Goal: Transaction & Acquisition: Purchase product/service

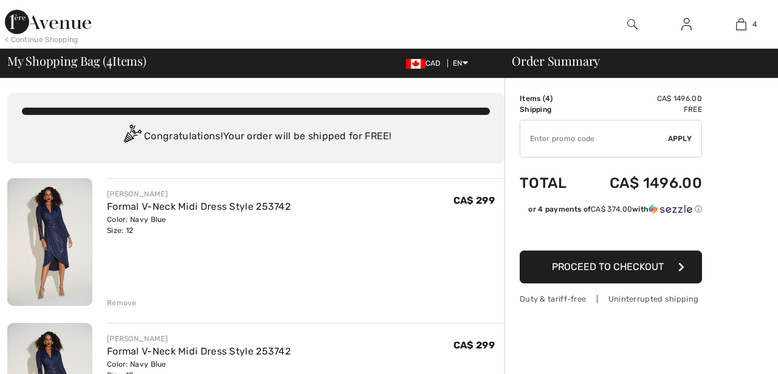
checkbox input "true"
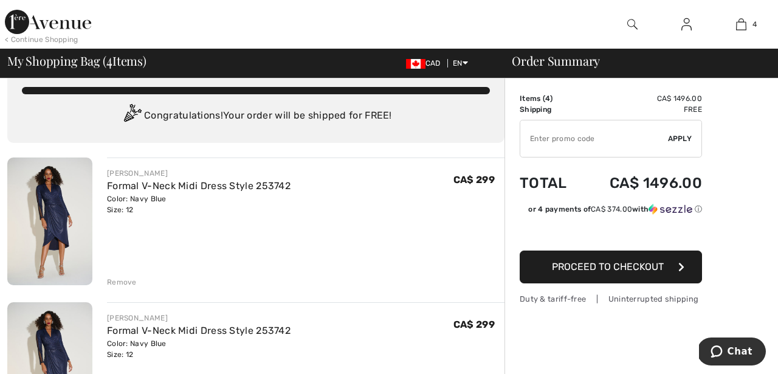
click at [116, 280] on div "Remove" at bounding box center [122, 282] width 30 height 11
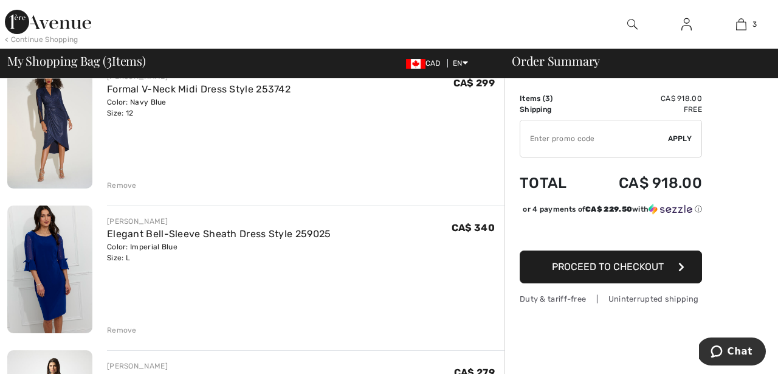
scroll to position [118, 0]
click at [120, 186] on div "Remove" at bounding box center [122, 184] width 30 height 11
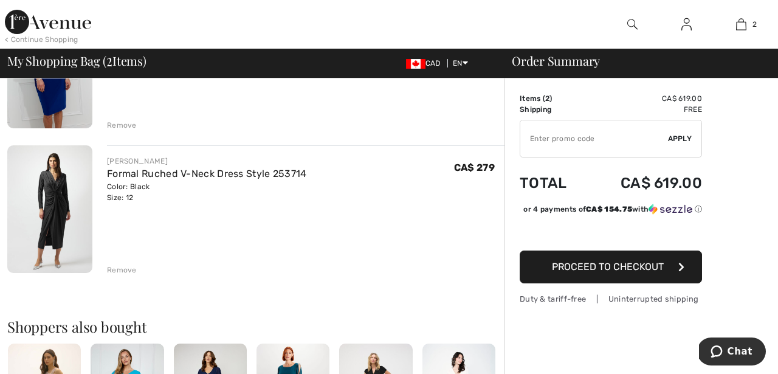
scroll to position [179, 0]
click at [119, 119] on div "Remove" at bounding box center [122, 124] width 30 height 11
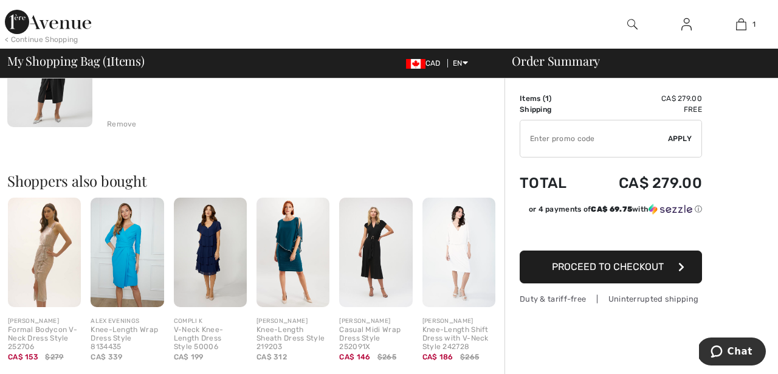
scroll to position [164, 0]
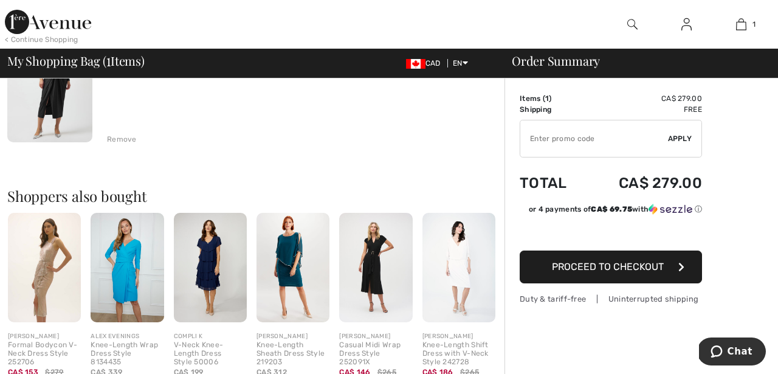
click at [122, 142] on div "Remove" at bounding box center [122, 139] width 30 height 11
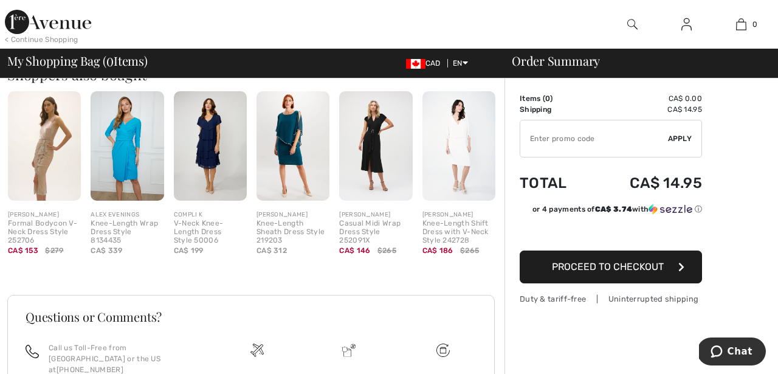
scroll to position [283, 0]
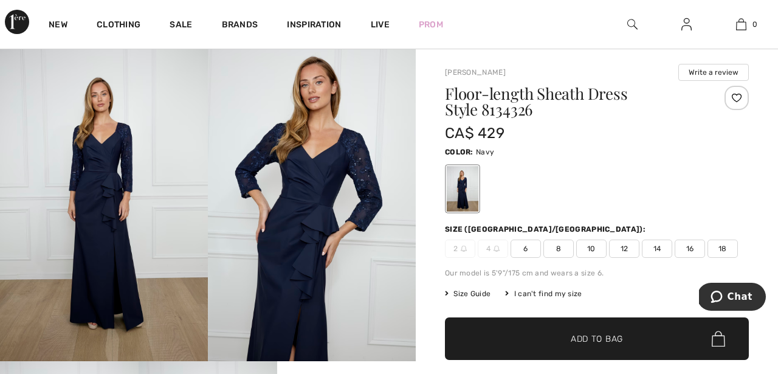
click at [622, 251] on span "12" at bounding box center [624, 248] width 30 height 18
click at [575, 340] on span "Add to Bag" at bounding box center [597, 338] width 52 height 13
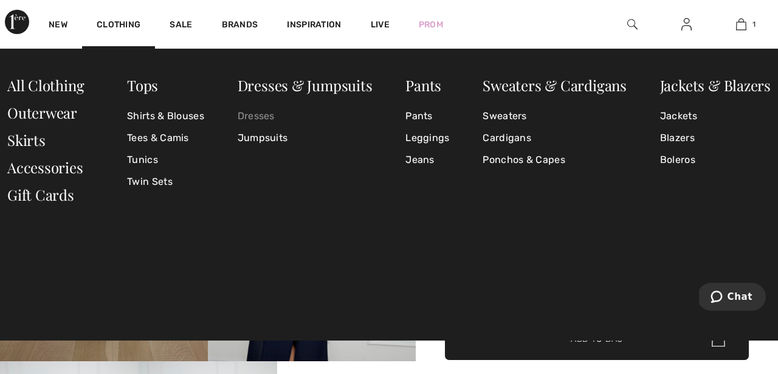
click at [252, 118] on link "Dresses" at bounding box center [305, 116] width 135 height 22
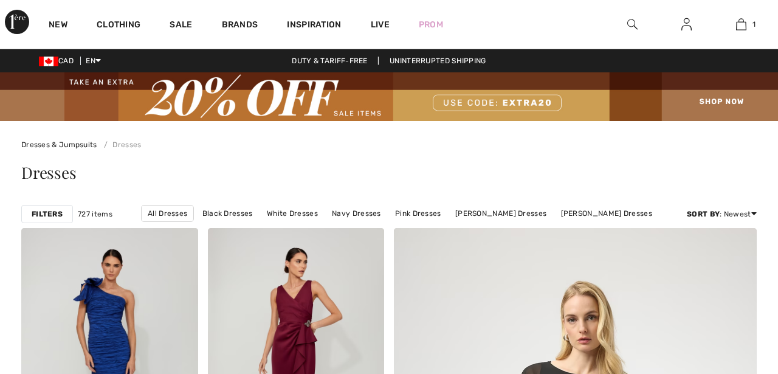
checkbox input "true"
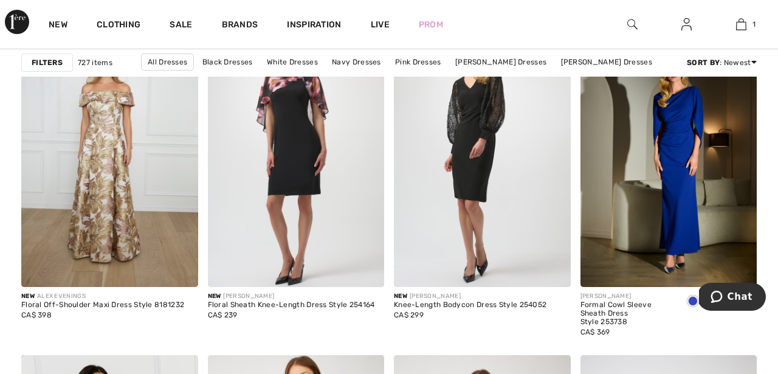
scroll to position [4641, 0]
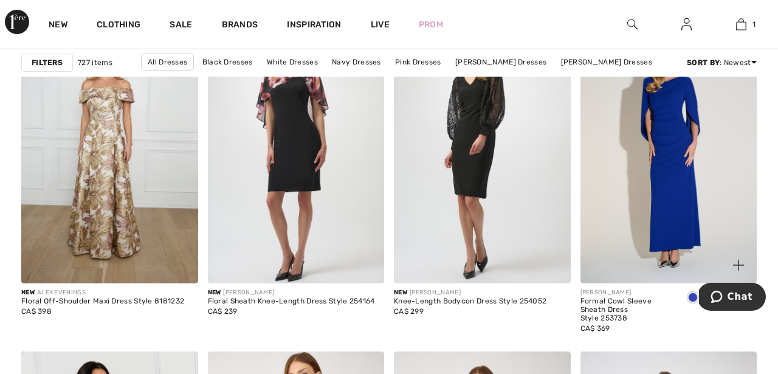
click at [680, 151] on img at bounding box center [668, 151] width 177 height 265
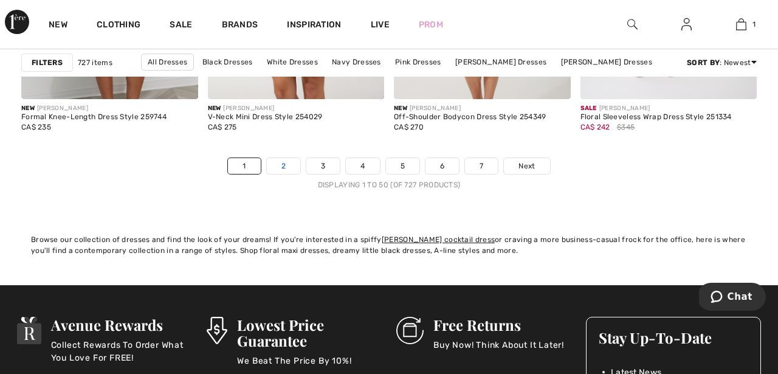
click at [280, 165] on link "2" at bounding box center [283, 166] width 33 height 16
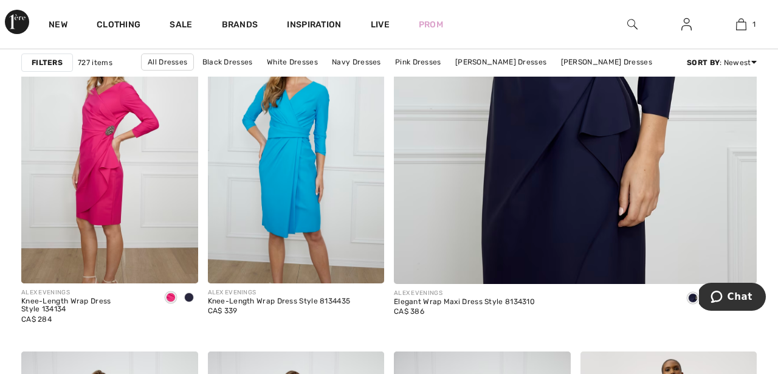
scroll to position [543, 0]
click at [515, 136] on img at bounding box center [574, 11] width 435 height 653
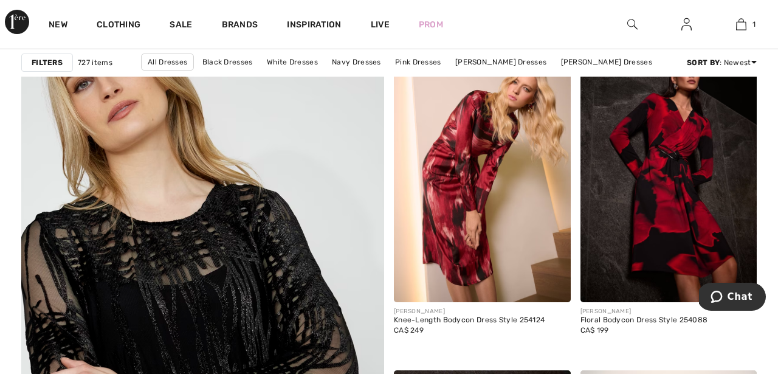
scroll to position [2801, 0]
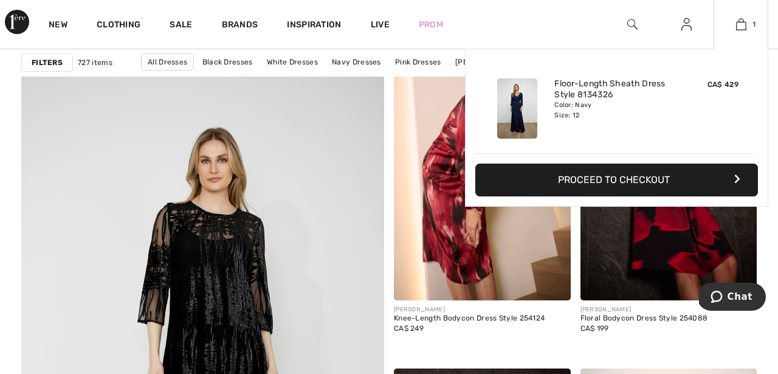
click at [518, 100] on img at bounding box center [517, 108] width 40 height 60
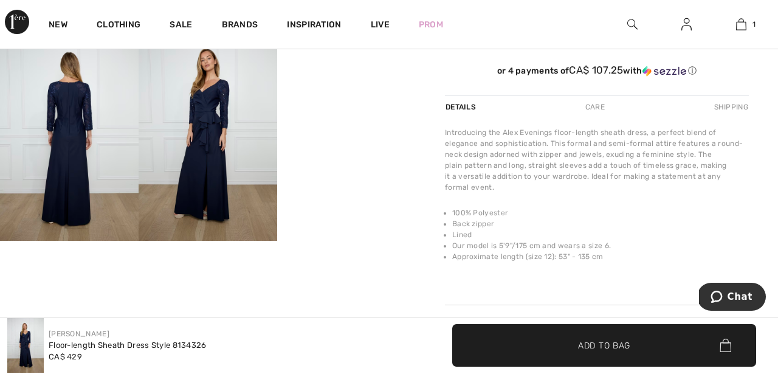
scroll to position [379, 0]
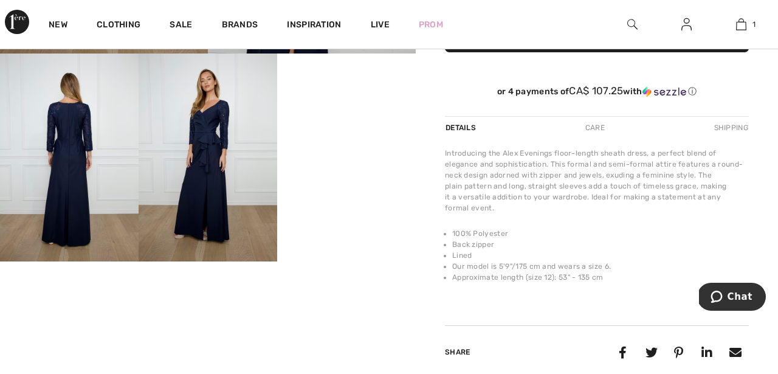
click at [371, 123] on video "Your browser does not support the video tag." at bounding box center [346, 87] width 139 height 69
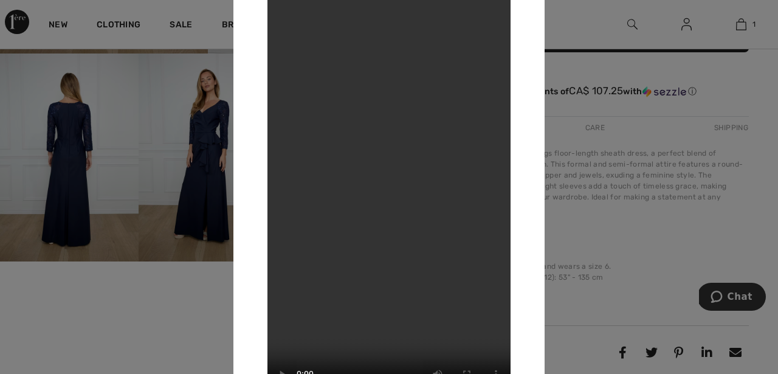
click at [82, 321] on div at bounding box center [389, 187] width 778 height 374
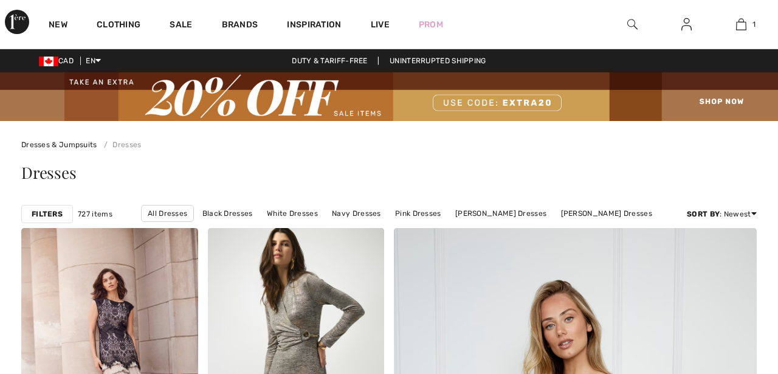
checkbox input "true"
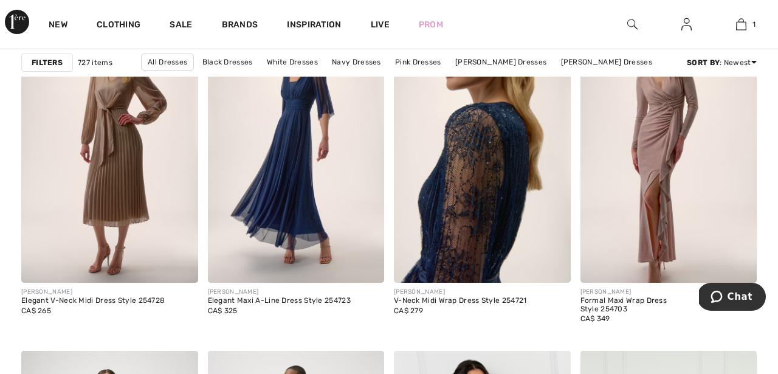
scroll to position [3486, 0]
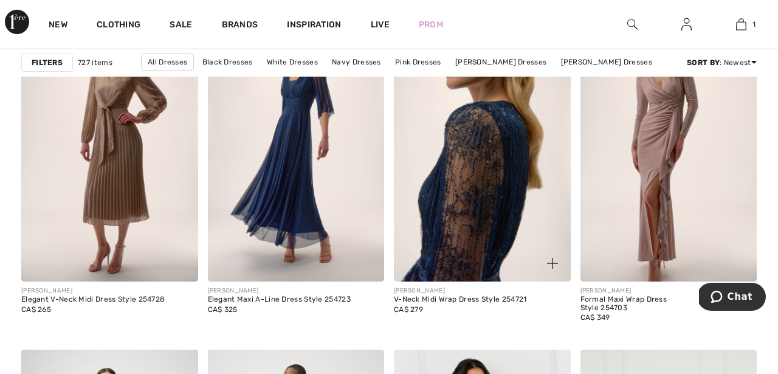
click at [509, 197] on img at bounding box center [482, 148] width 177 height 265
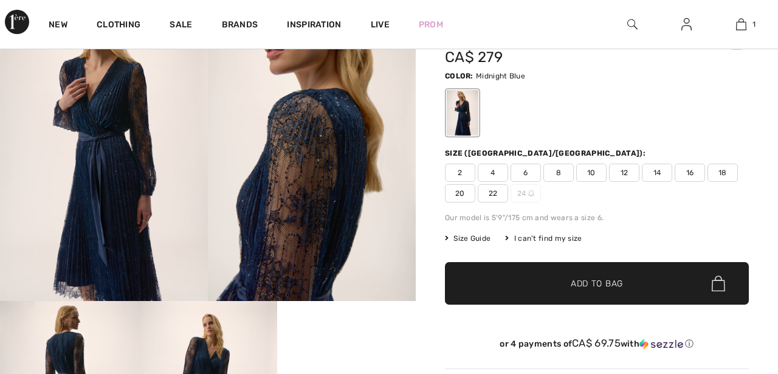
scroll to position [132, 0]
checkbox input "true"
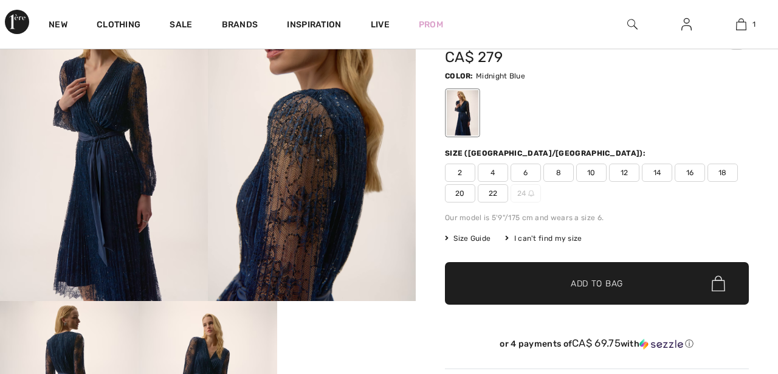
scroll to position [0, 0]
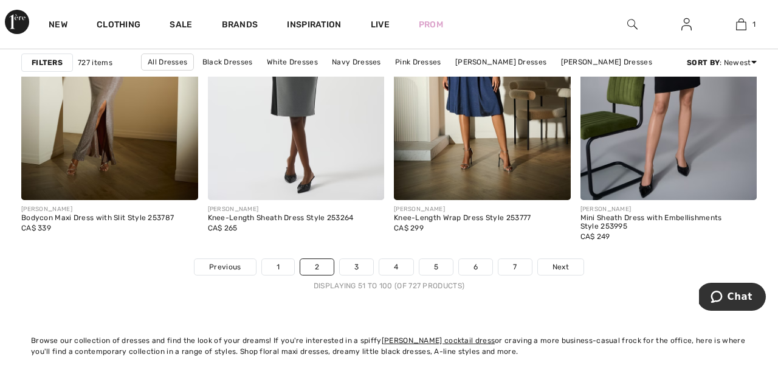
scroll to position [5038, 0]
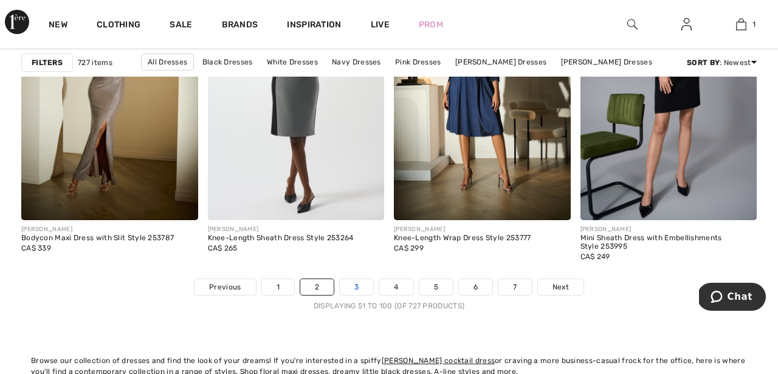
click at [356, 288] on link "3" at bounding box center [356, 287] width 33 height 16
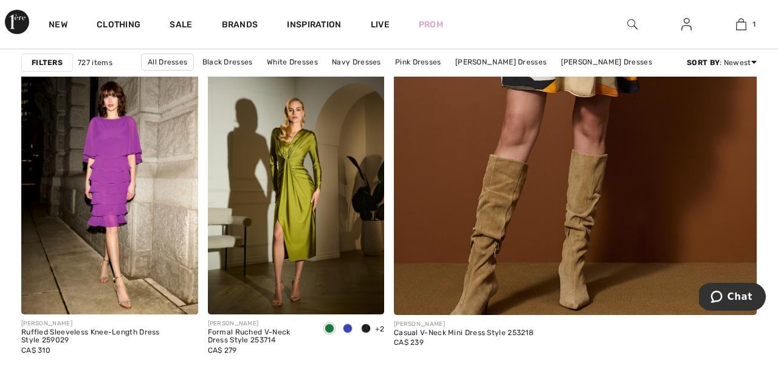
scroll to position [511, 0]
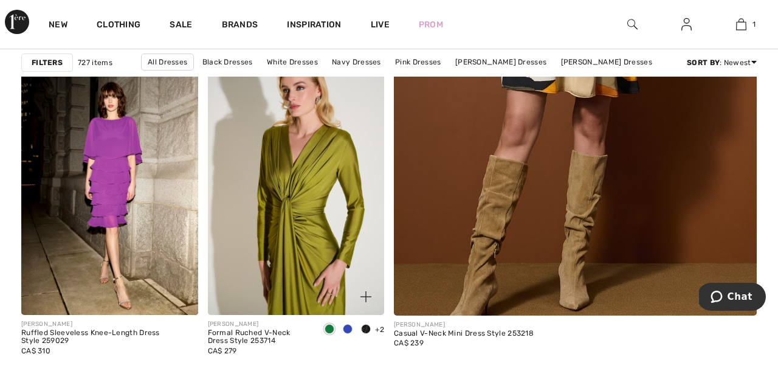
click at [303, 159] on img at bounding box center [296, 182] width 177 height 265
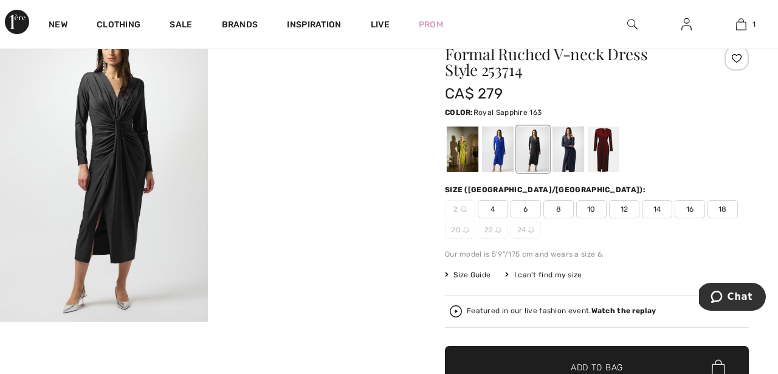
click at [492, 151] on div at bounding box center [498, 149] width 32 height 46
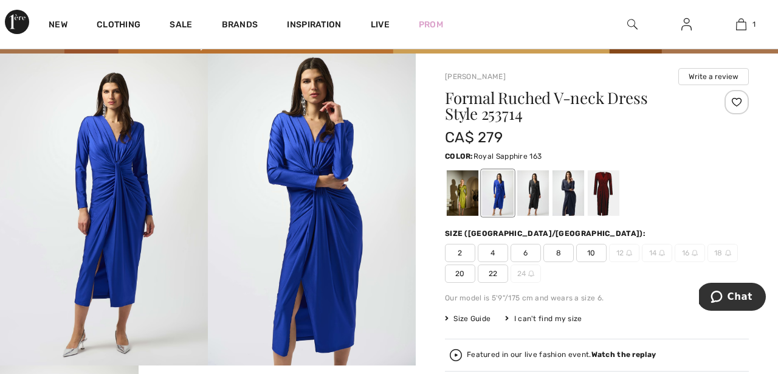
scroll to position [62, 0]
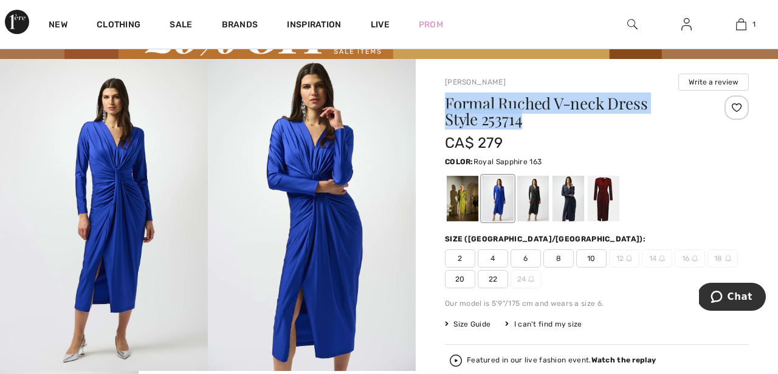
drag, startPoint x: 449, startPoint y: 102, endPoint x: 490, endPoint y: 119, distance: 44.9
click at [490, 119] on h1 "Formal Ruched V-neck Dress Style 253714" at bounding box center [571, 111] width 253 height 32
copy h1 "Formal Ruched V-neck Dress Style 253714"
